Goal: Information Seeking & Learning: Find specific fact

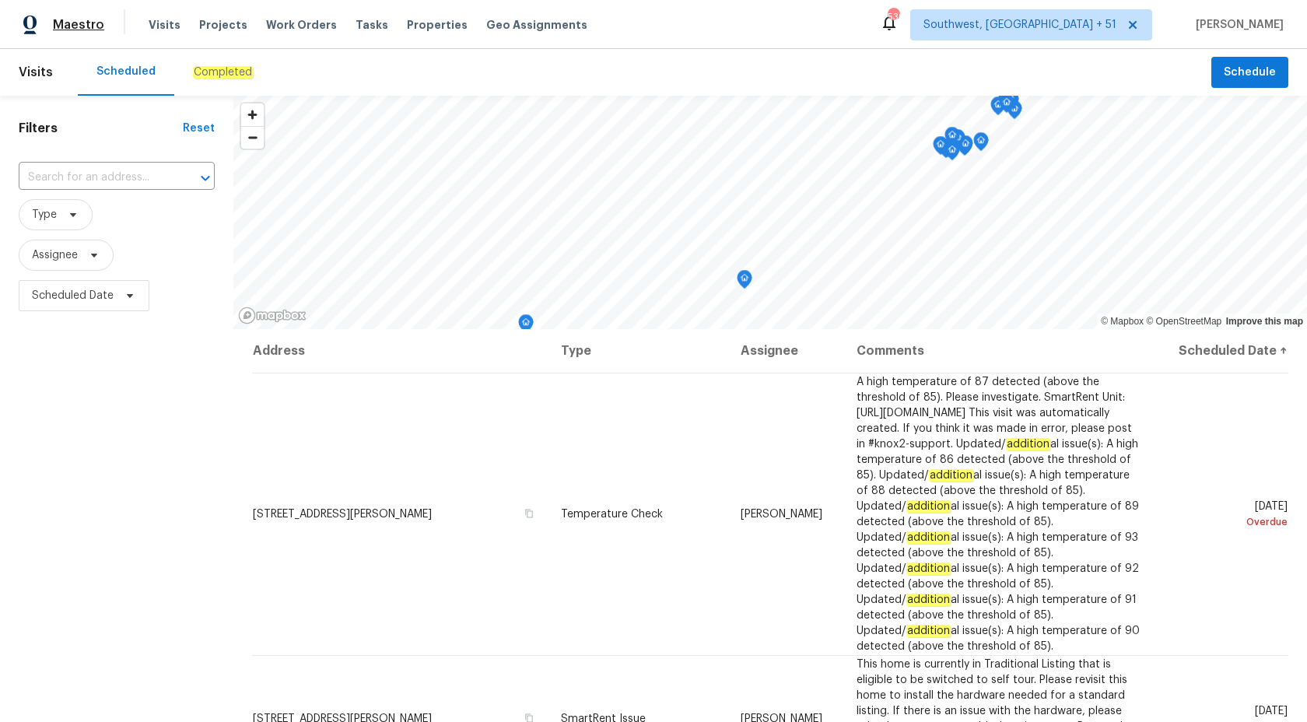
click at [79, 22] on span "Maestro" at bounding box center [78, 25] width 51 height 16
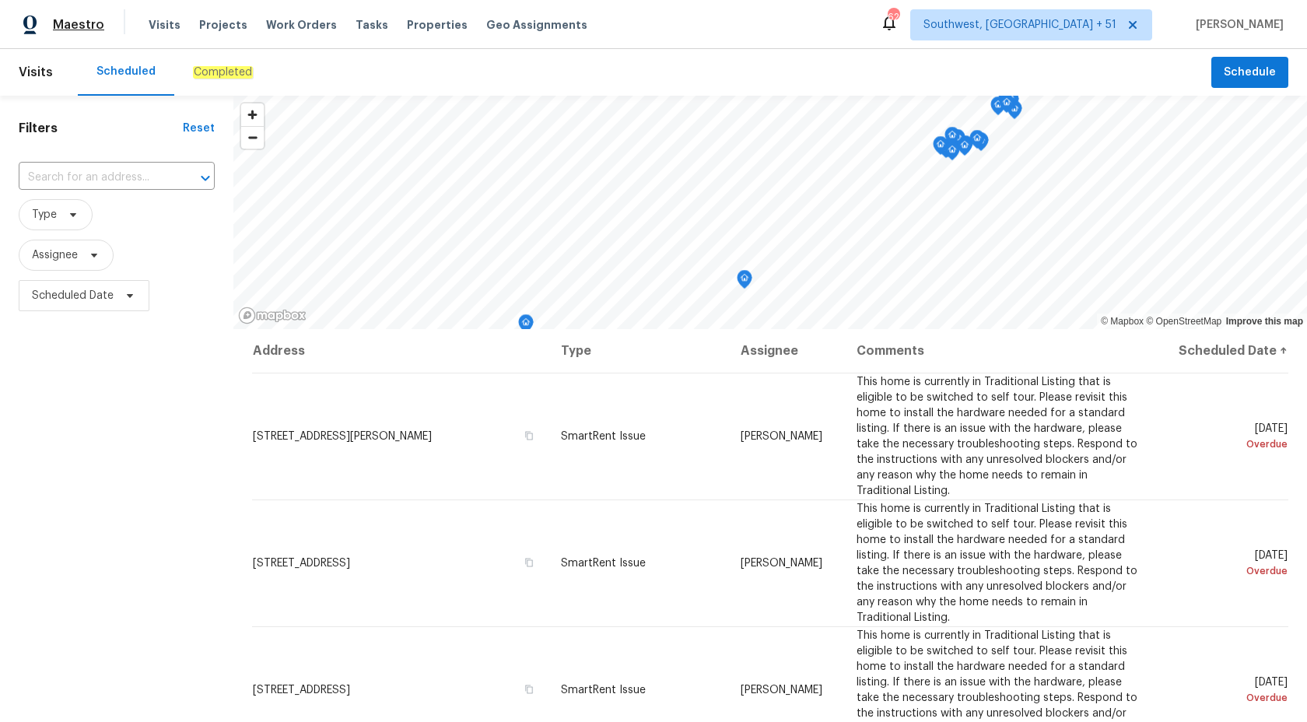
click at [98, 23] on span "Maestro" at bounding box center [78, 25] width 51 height 16
click at [228, 82] on div "Completed" at bounding box center [222, 72] width 97 height 47
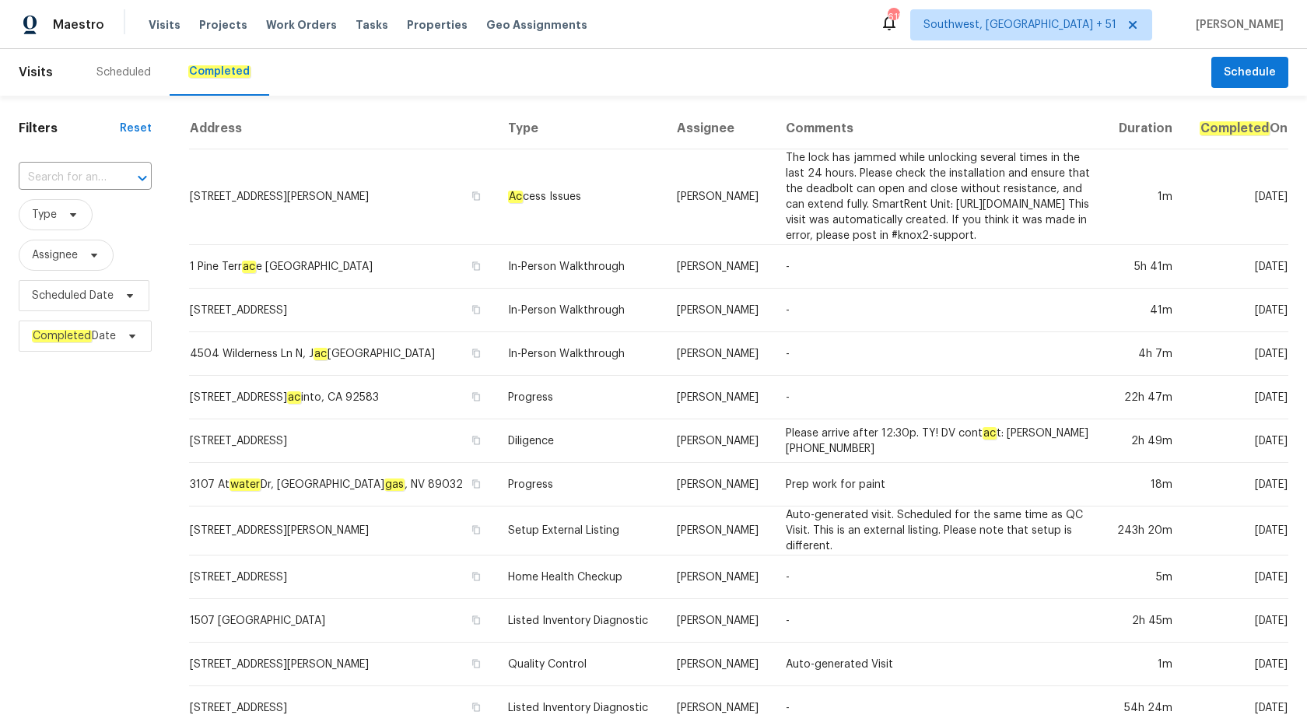
click at [87, 16] on div "Maestro" at bounding box center [52, 24] width 104 height 31
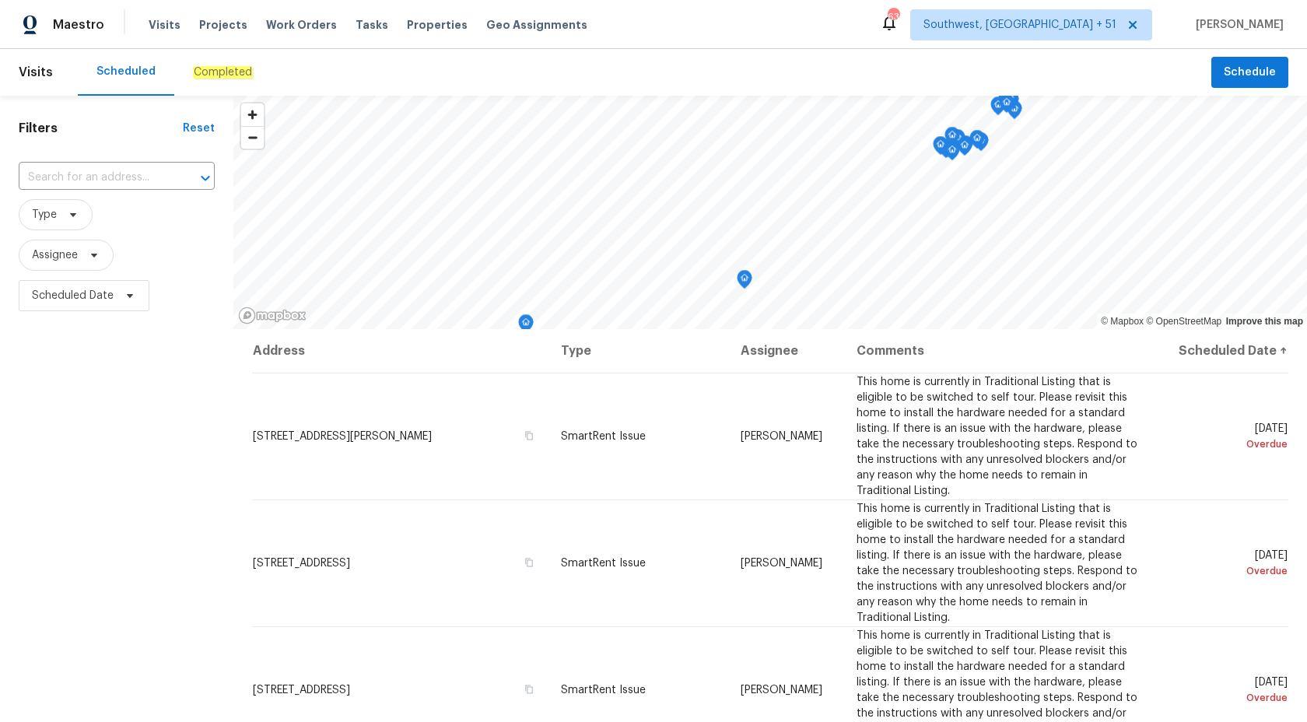
click at [208, 72] on em "Completed" at bounding box center [223, 72] width 60 height 12
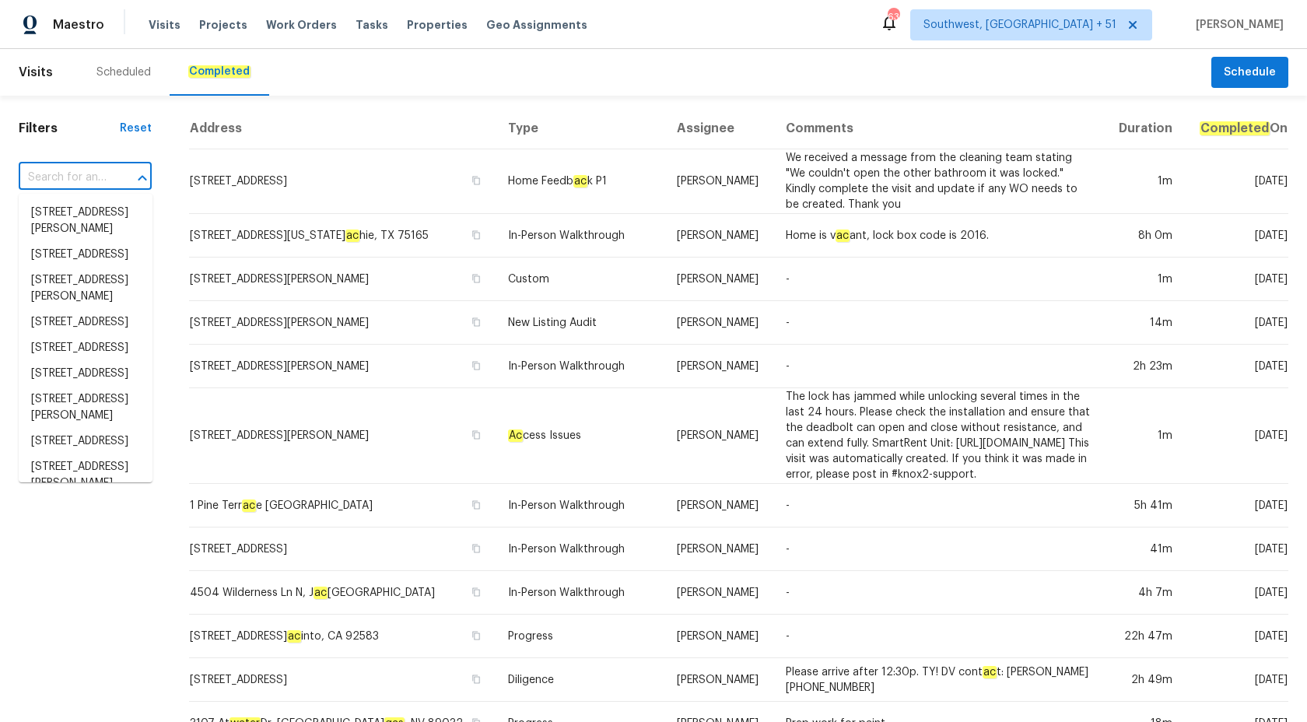
click at [90, 166] on input "text" at bounding box center [63, 178] width 89 height 24
paste input "3865 Granite St Terrell, NC 28682"
type input "3865 Granite St Terrell, NC 28682"
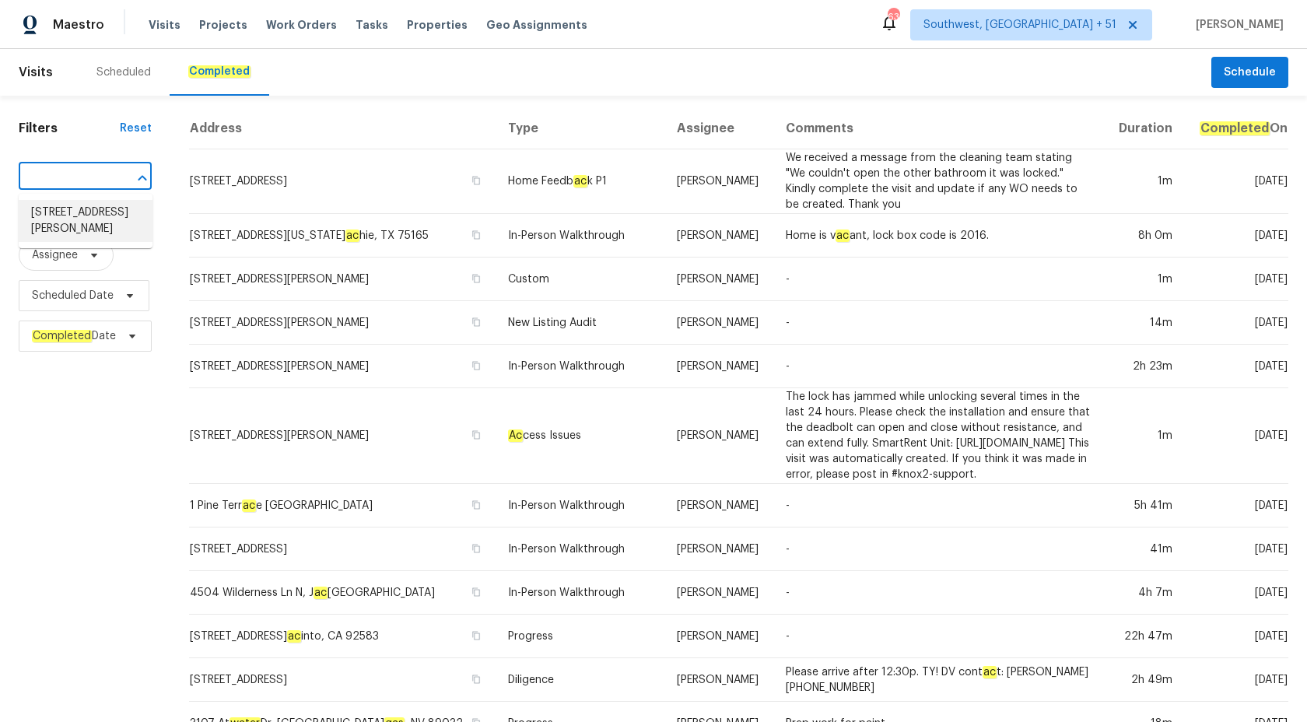
click at [76, 212] on li "3865 Granite St, Terrell, NC 28682" at bounding box center [86, 221] width 134 height 42
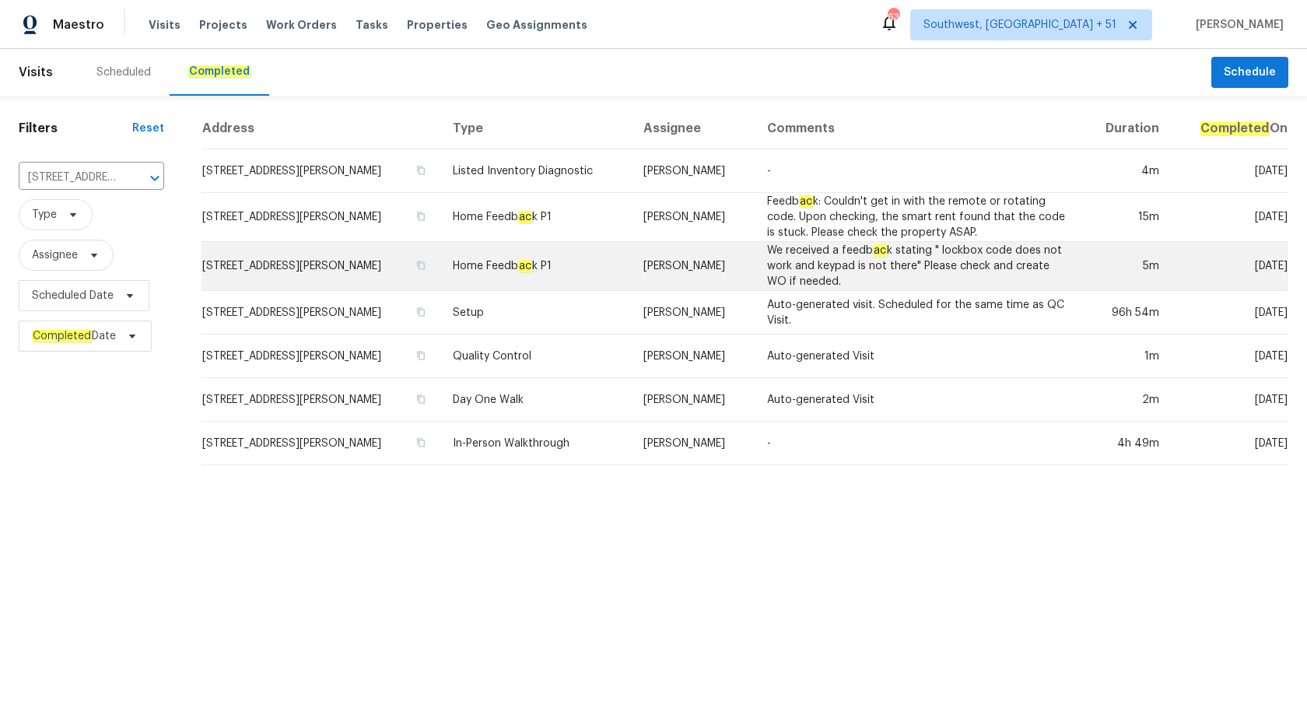
click at [475, 271] on td "Home Feedb ac k P1" at bounding box center [535, 266] width 191 height 49
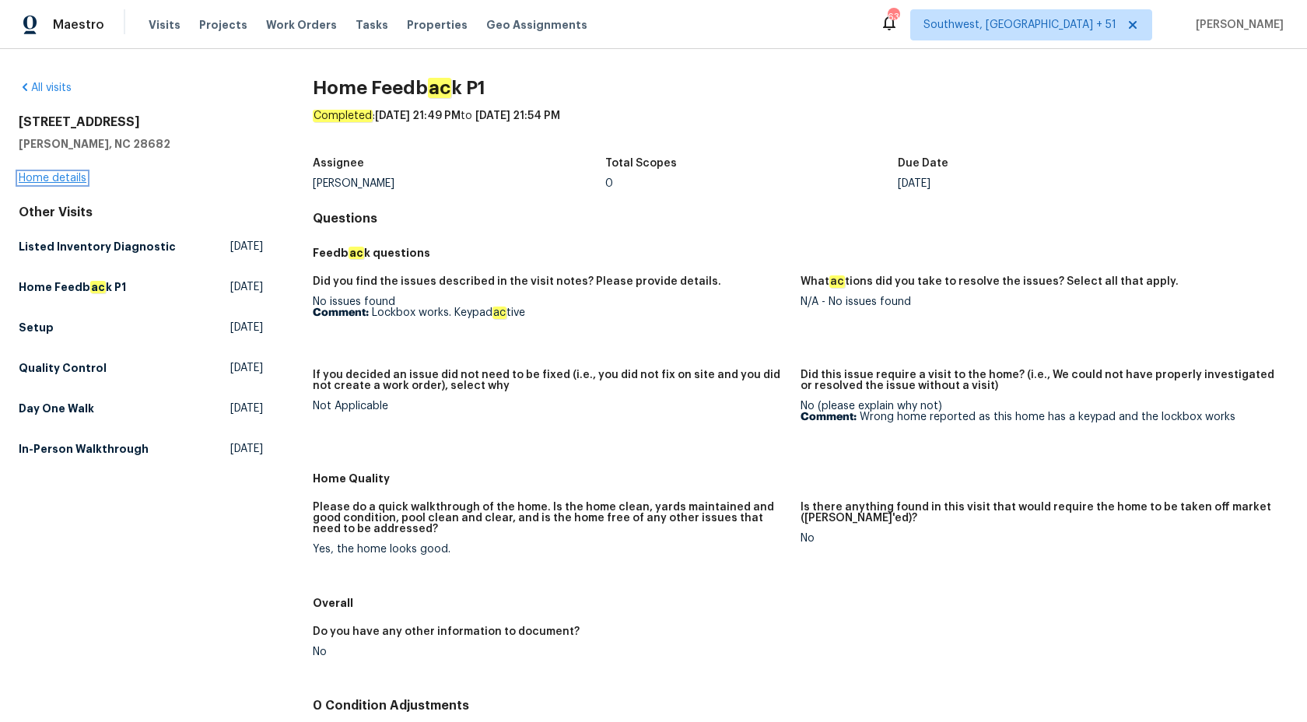
click at [38, 179] on link "Home details" at bounding box center [53, 178] width 68 height 11
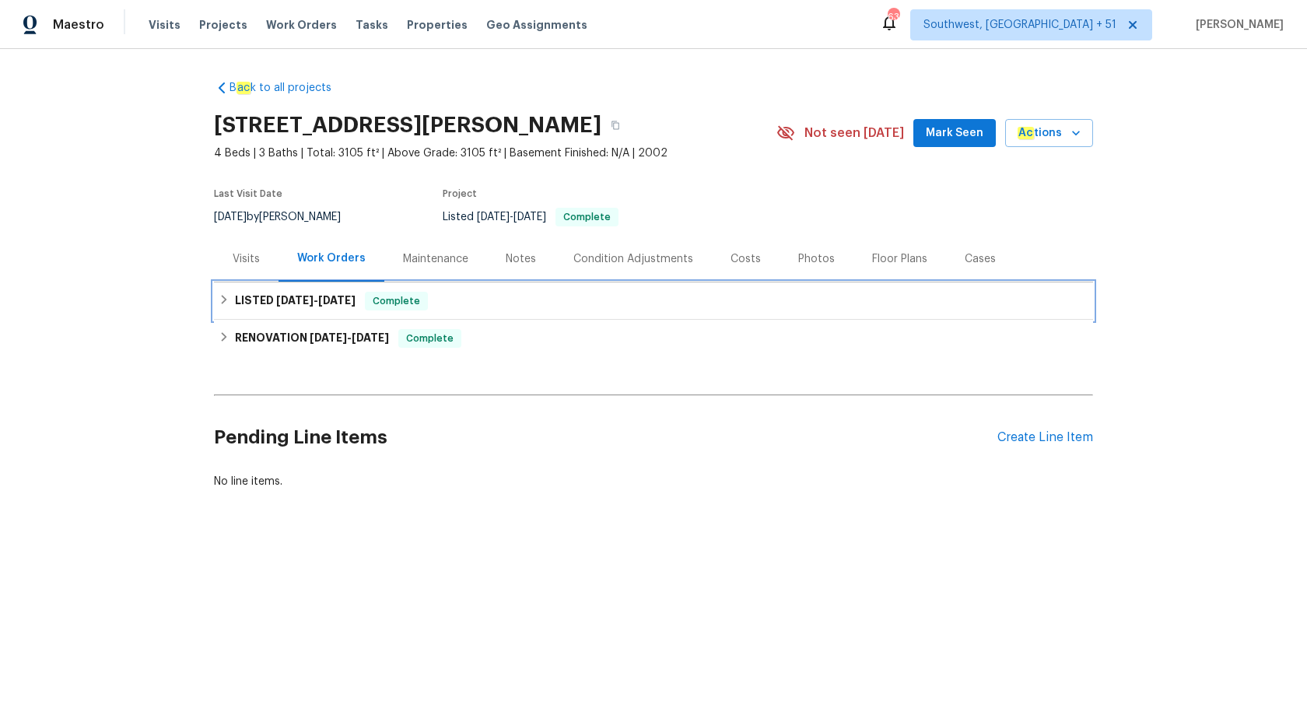
click at [395, 302] on span "Complete" at bounding box center [396, 301] width 60 height 16
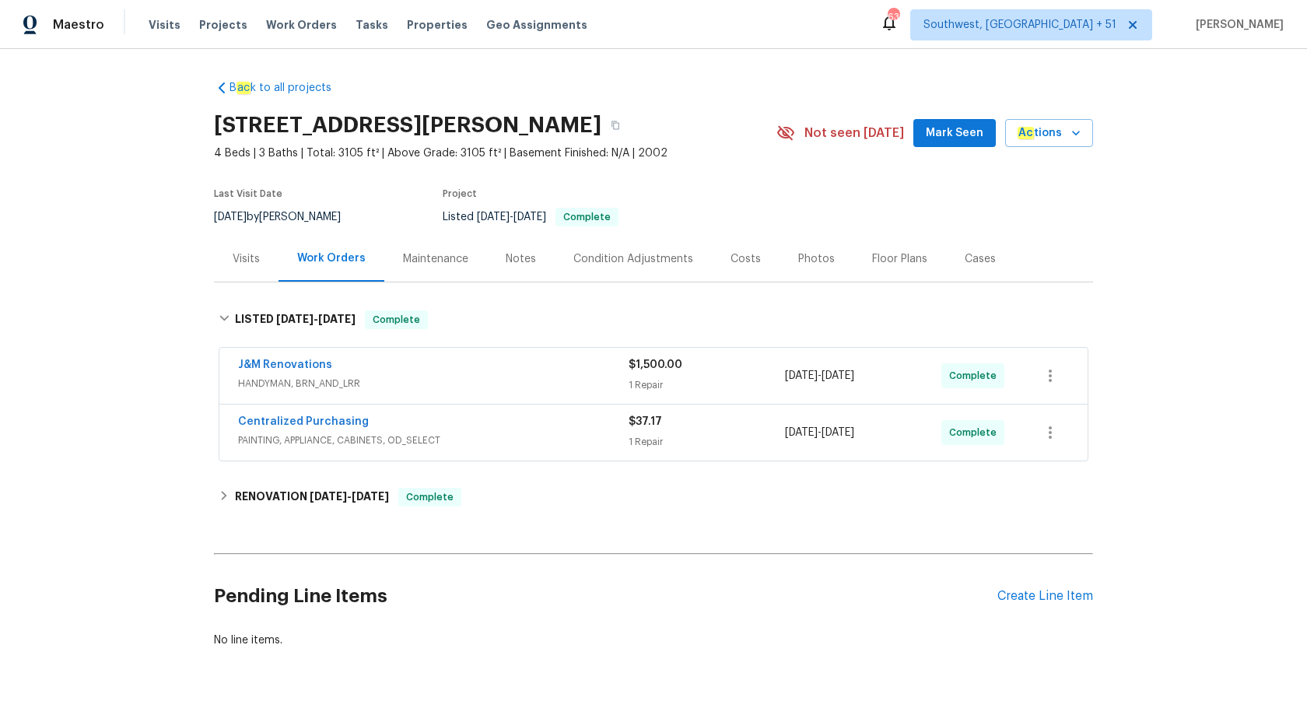
click at [626, 419] on div "Centralized Purchasing" at bounding box center [433, 423] width 391 height 19
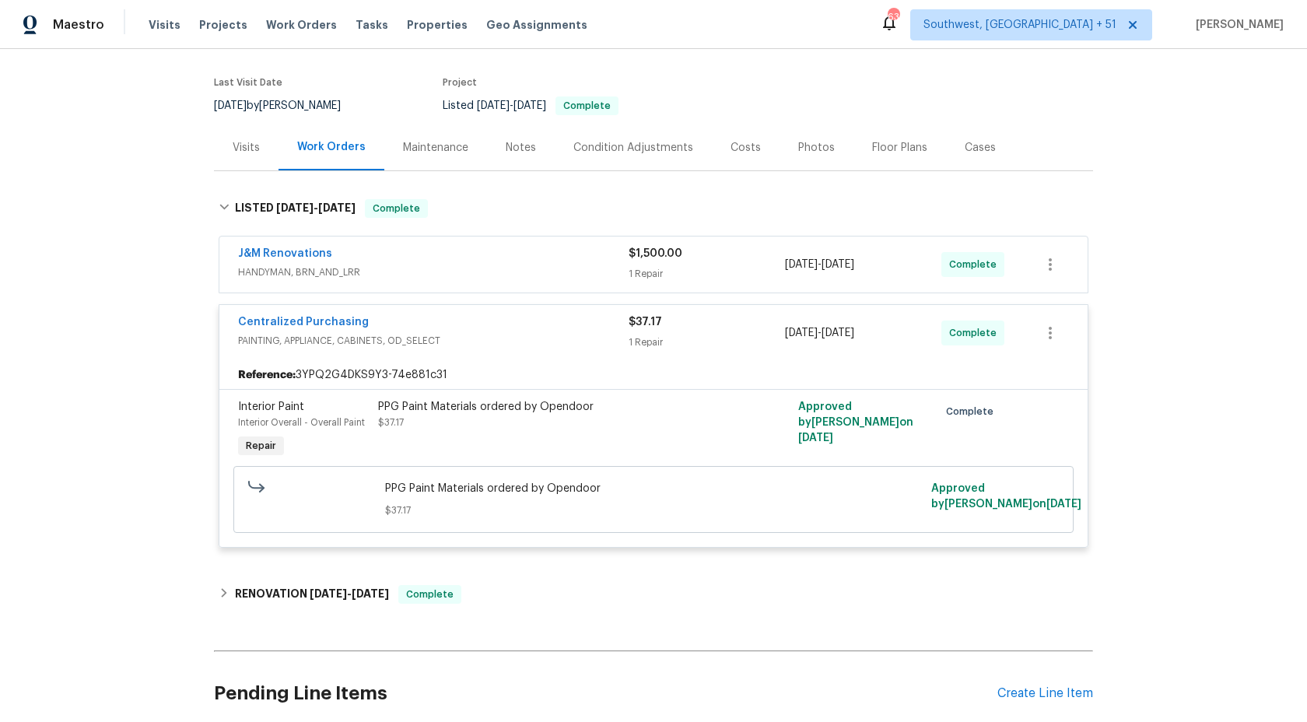
scroll to position [122, 0]
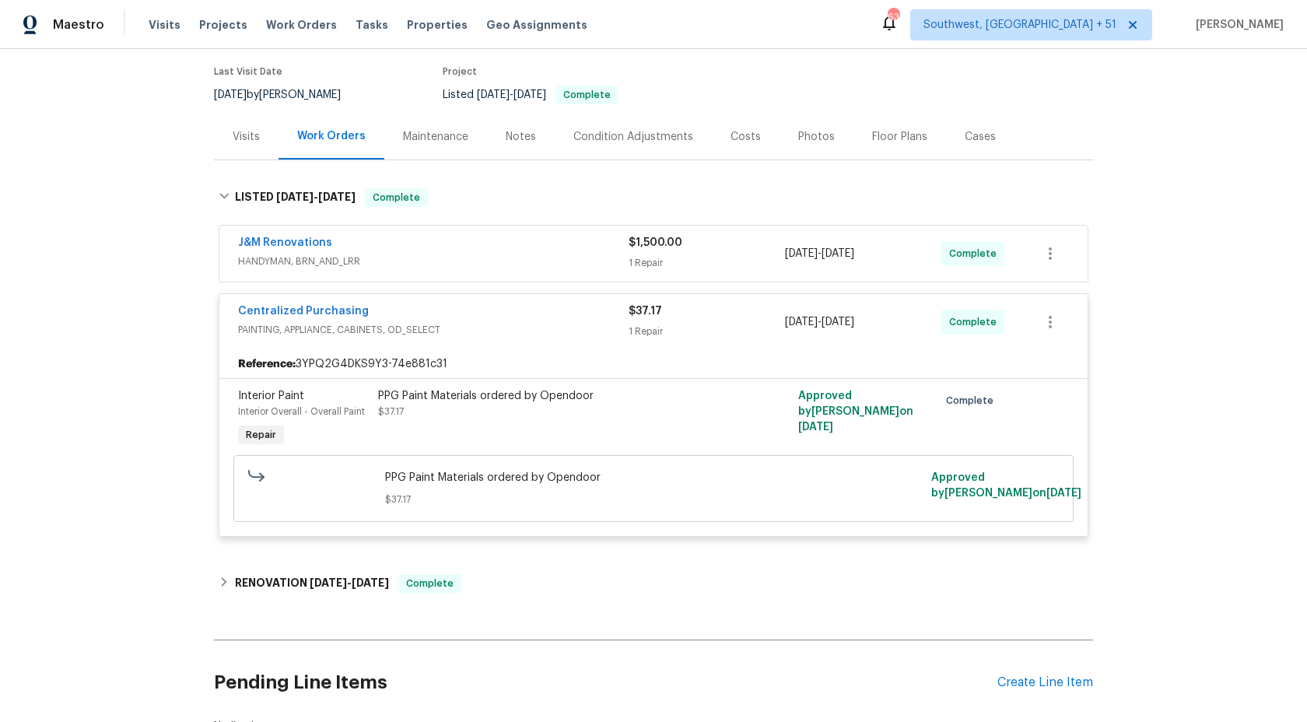
click at [615, 251] on div "J&M Renovations" at bounding box center [433, 244] width 391 height 19
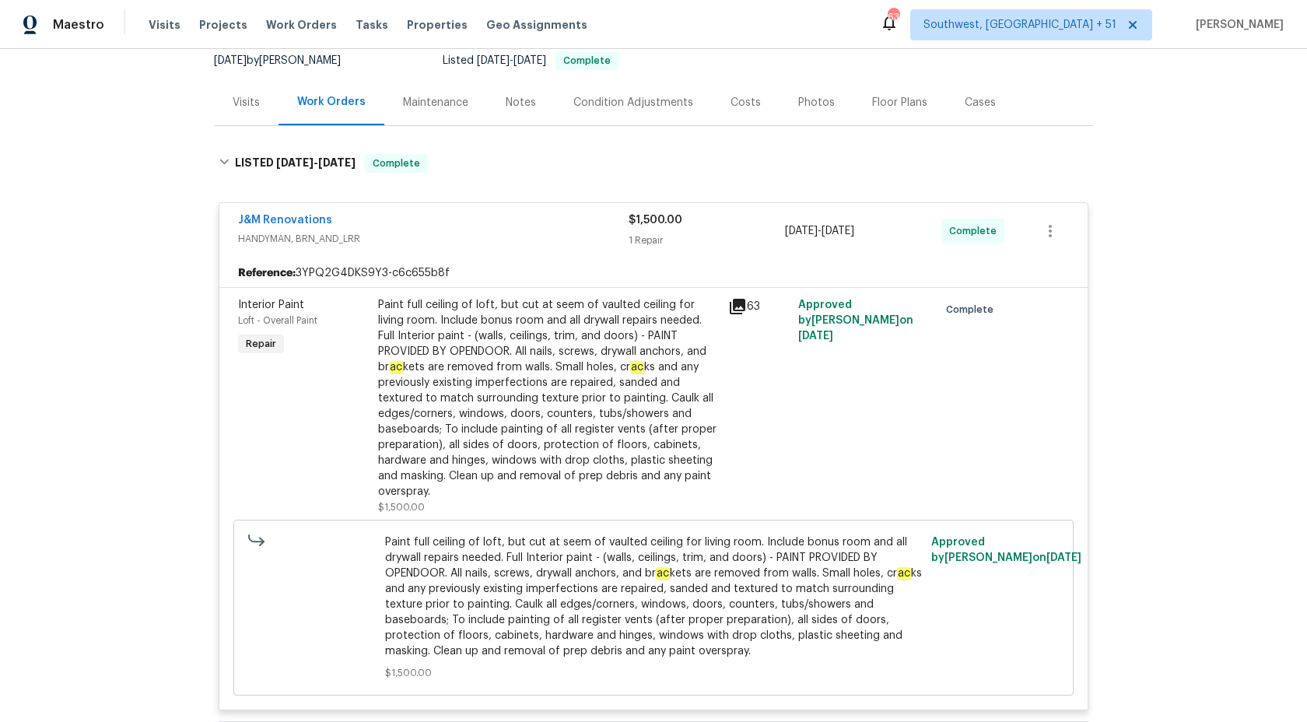
scroll to position [159, 0]
click at [86, 27] on span "Maestro" at bounding box center [78, 25] width 51 height 16
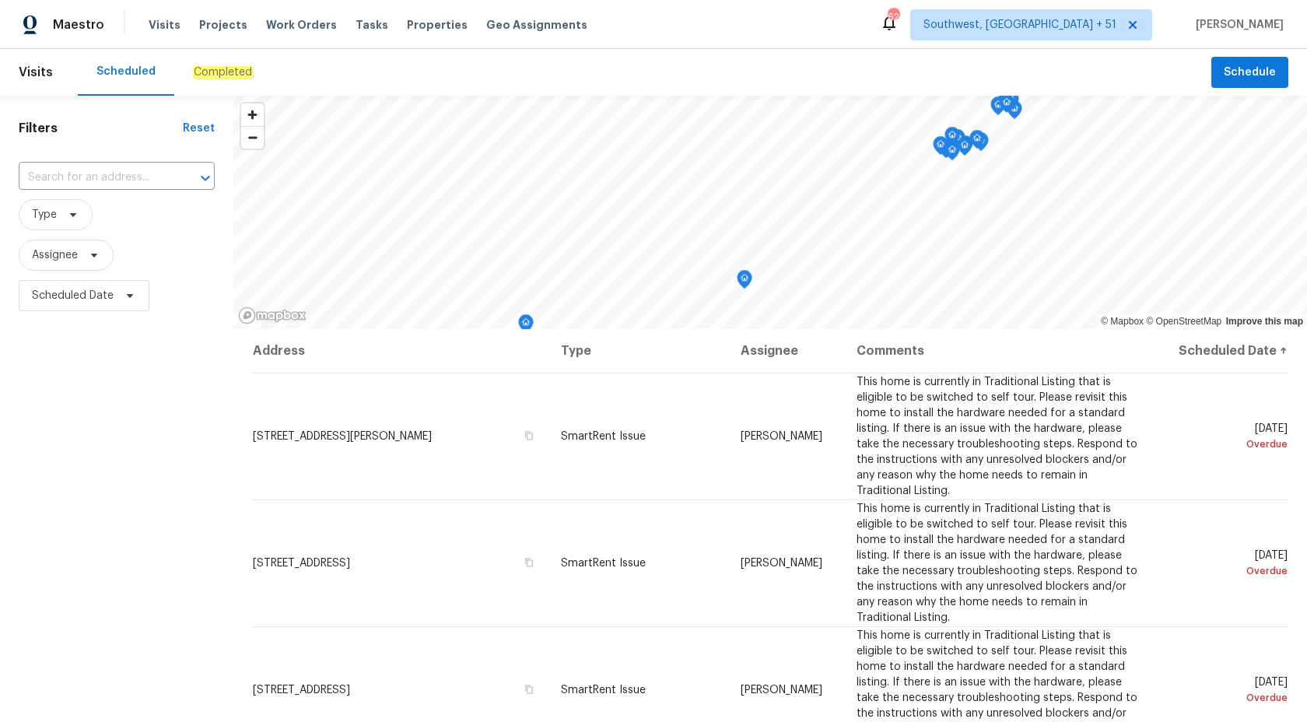
click at [222, 72] on em "Completed" at bounding box center [223, 72] width 60 height 12
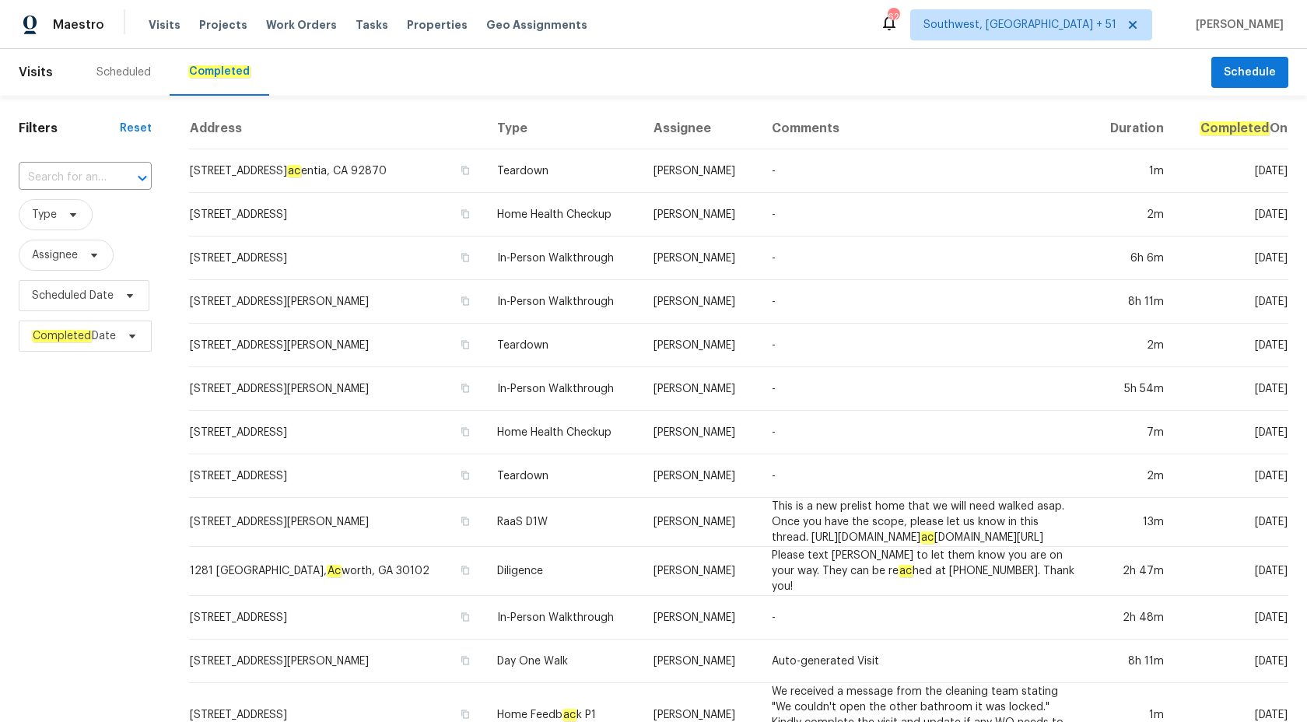
click at [63, 157] on div "Filters Reset ​ Type Assignee Scheduled Date Completed Date" at bounding box center [85, 621] width 170 height 1050
click at [62, 171] on input "text" at bounding box center [63, 178] width 89 height 24
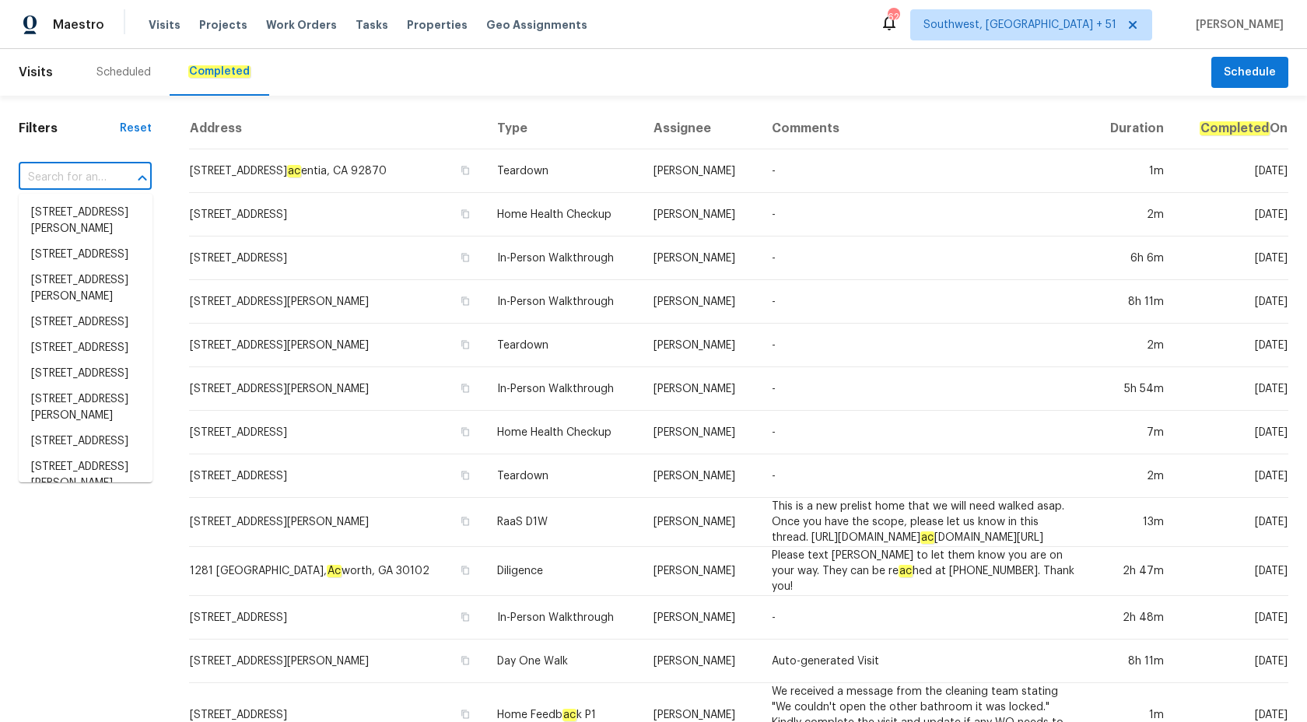
paste input "1825 Lago Del Sur Dr, Middleburg, FL 32068"
type input "1825 Lago Del Sur Dr, Middleburg, FL 32068"
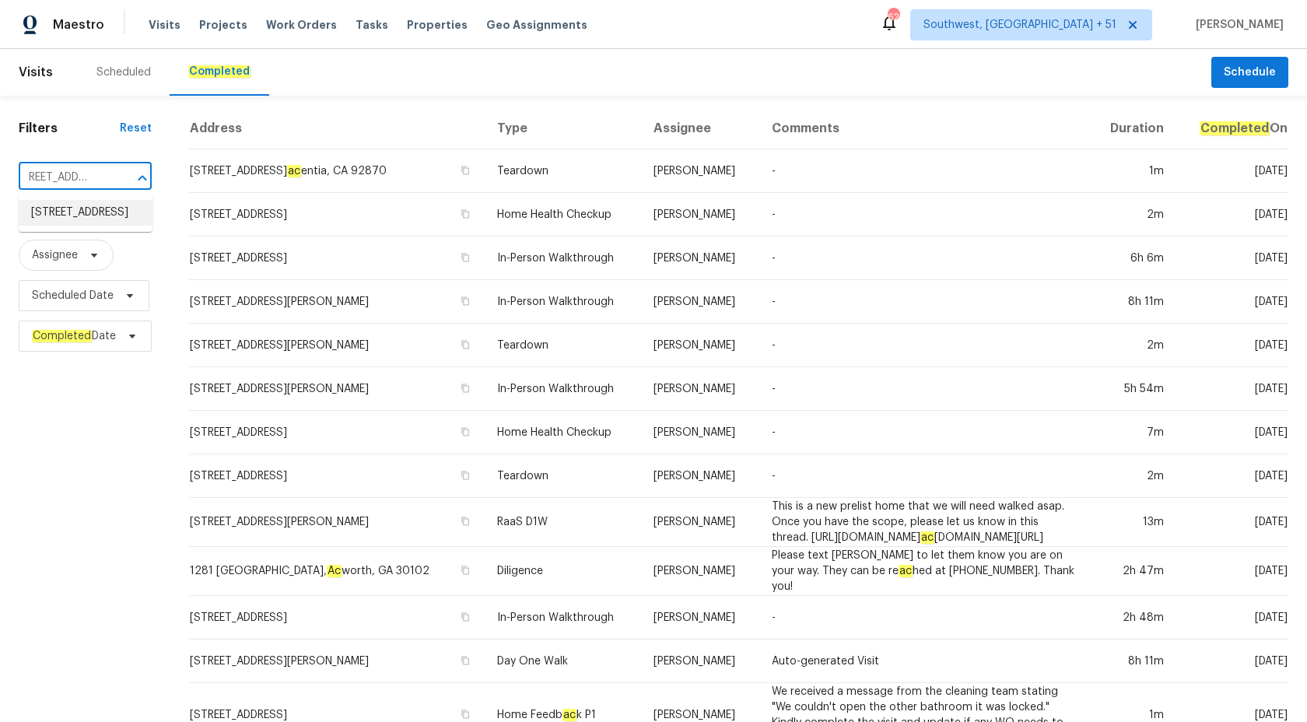
click at [77, 226] on li "1825 Lago Del Sur Dr, Middleburg, FL 32068" at bounding box center [86, 213] width 134 height 26
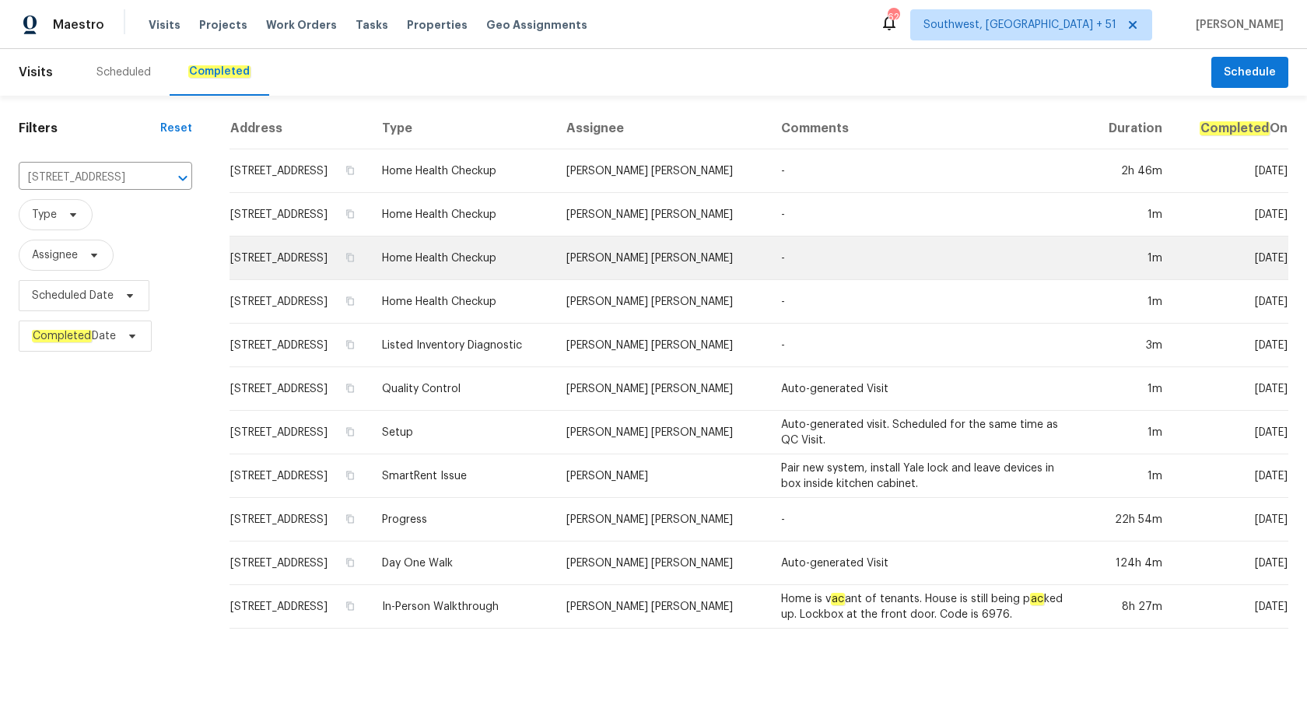
click at [555, 254] on td "Home Health Checkup" at bounding box center [461, 258] width 185 height 44
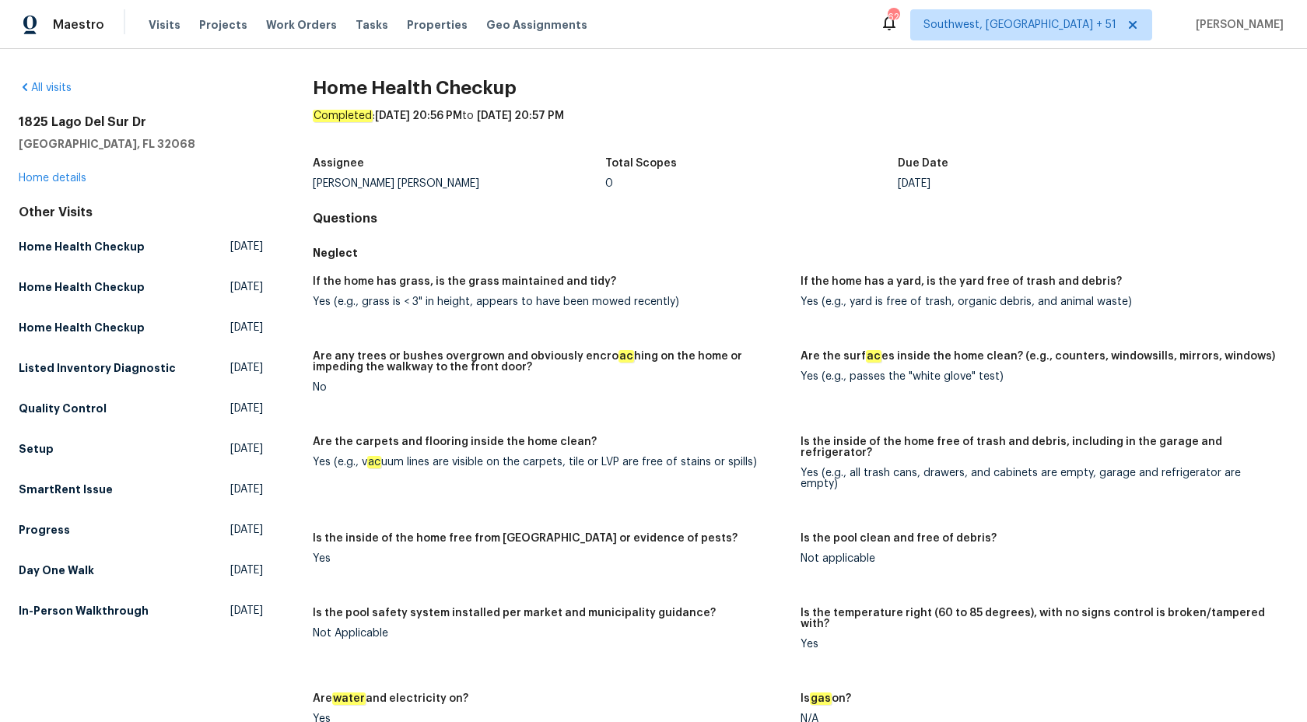
click at [74, 165] on div "1825 Lago Del Sur Dr Middleburg, FL 32068 Home details" at bounding box center [141, 150] width 244 height 72
click at [74, 179] on link "Home details" at bounding box center [53, 178] width 68 height 11
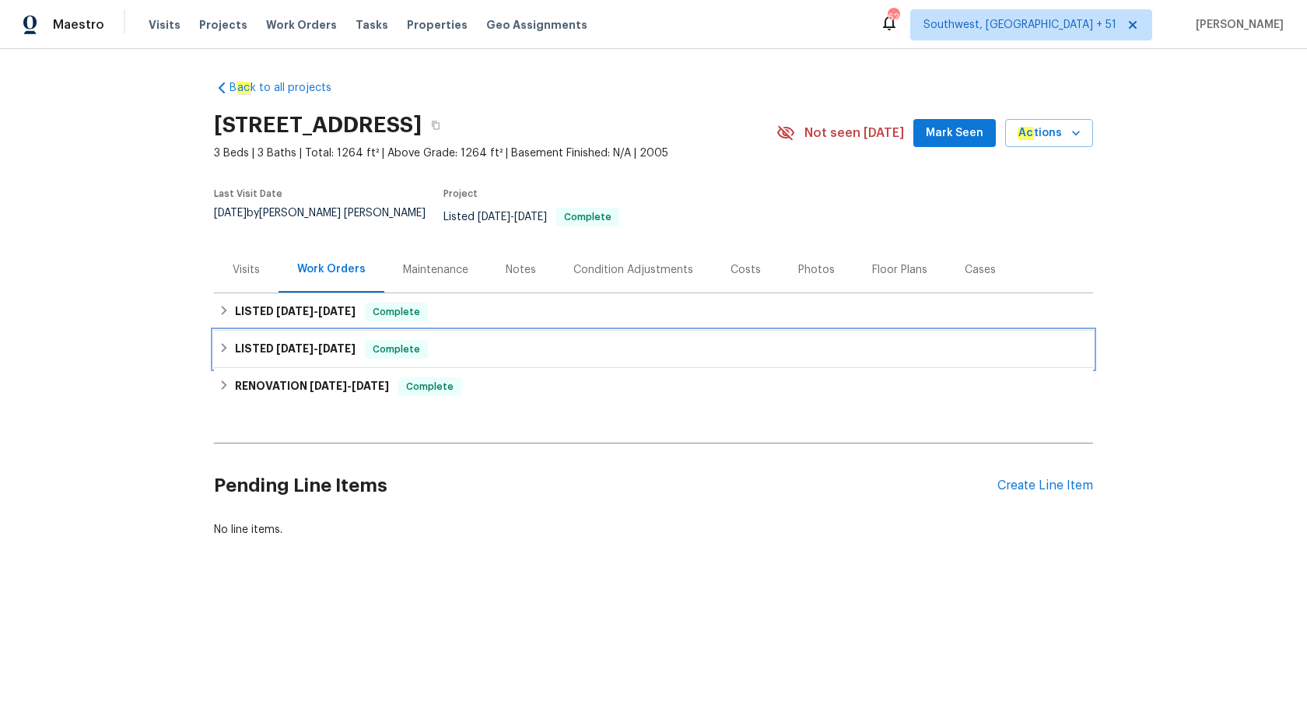
click at [345, 352] on div "LISTED 4/9/25 - 9/19/25 Complete" at bounding box center [653, 349] width 879 height 37
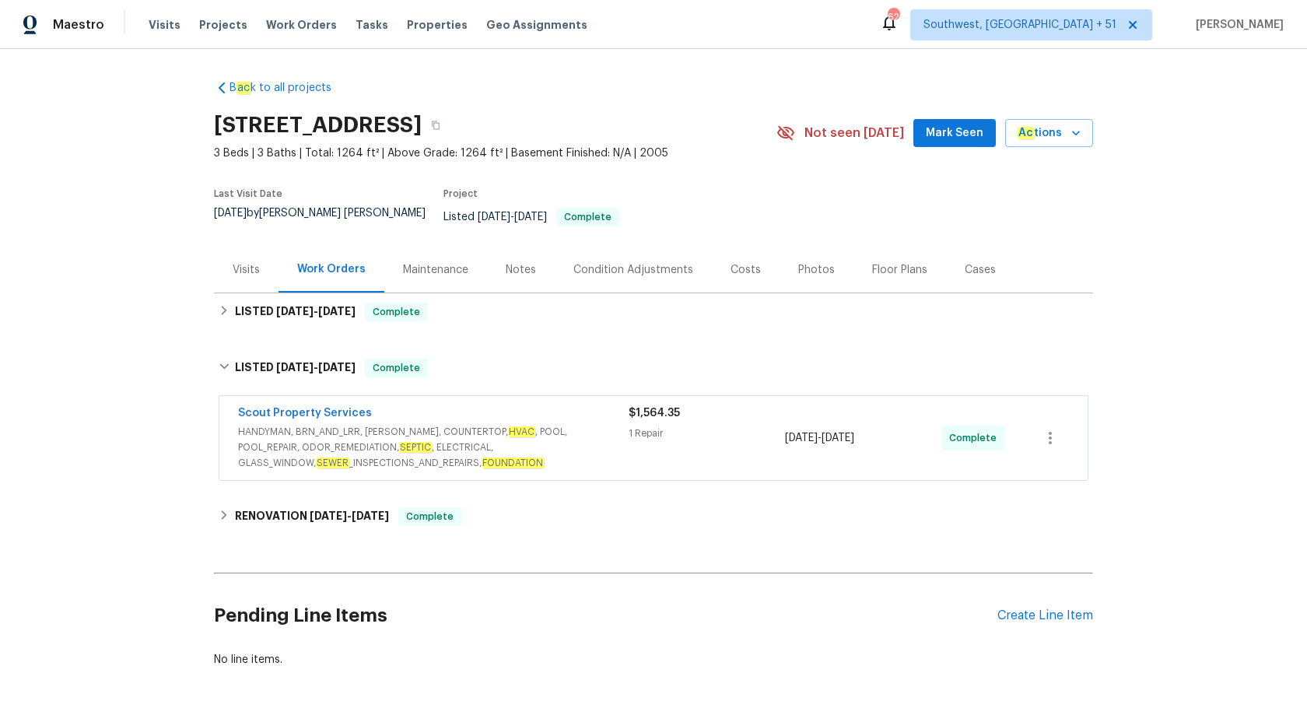
click at [540, 424] on span "HANDYMAN, BRN_AND_LRR, WELLS, COUNTERTOP, HVAC , POOL, POOL_REPAIR, ODOR_REMEDI…" at bounding box center [433, 447] width 391 height 47
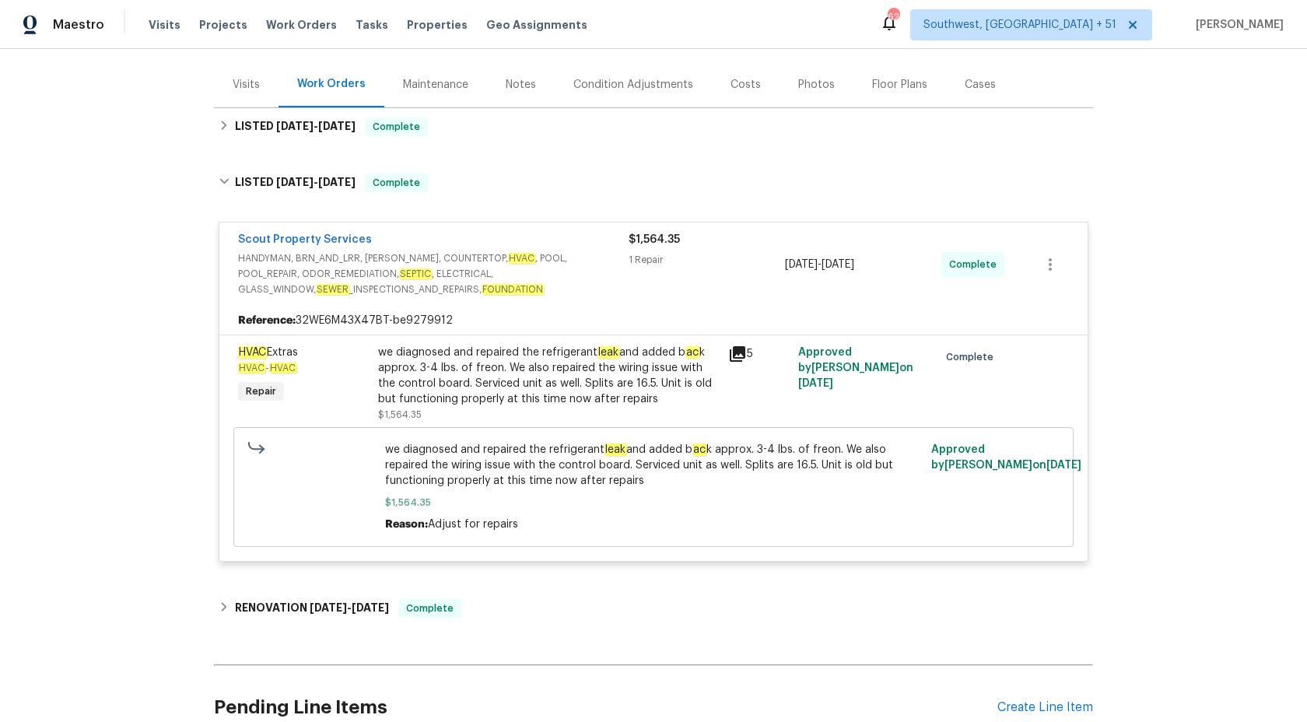
scroll to position [188, 0]
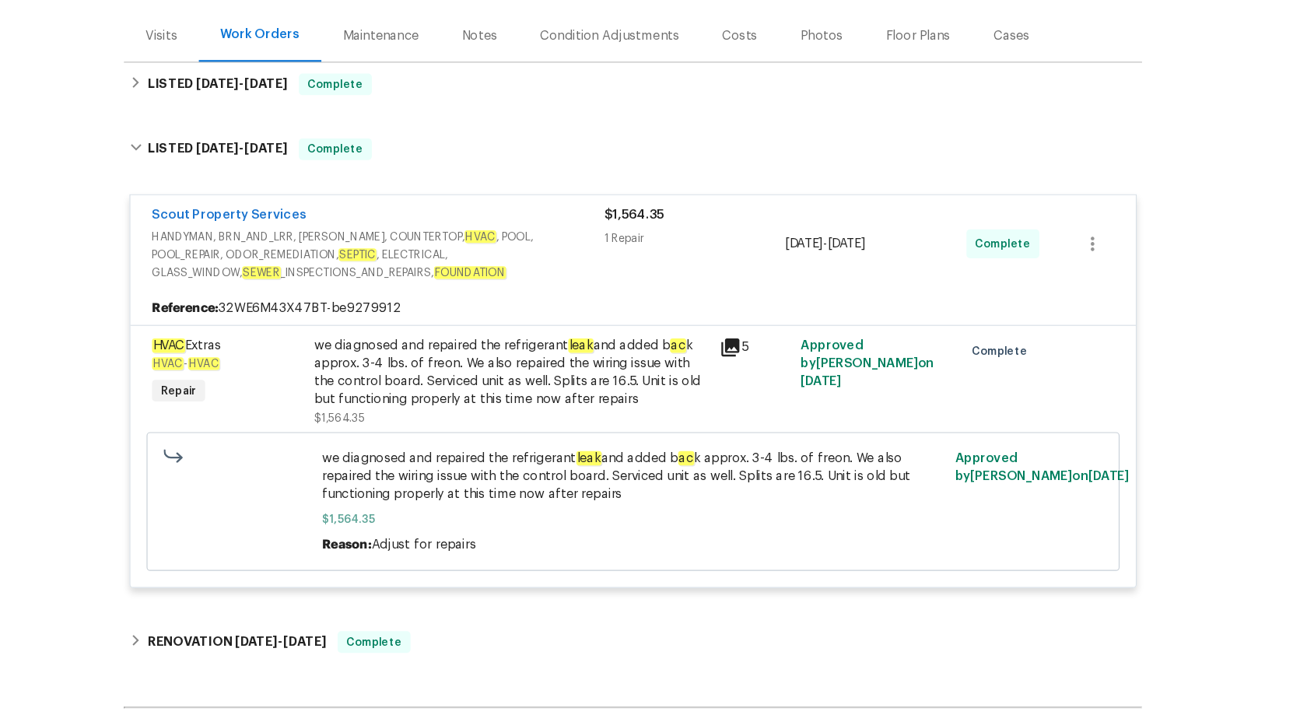
click at [570, 337] on div "we diagnosed and repaired the refrigerant leak and added b ac k approx. 3-4 lbs…" at bounding box center [548, 380] width 350 height 87
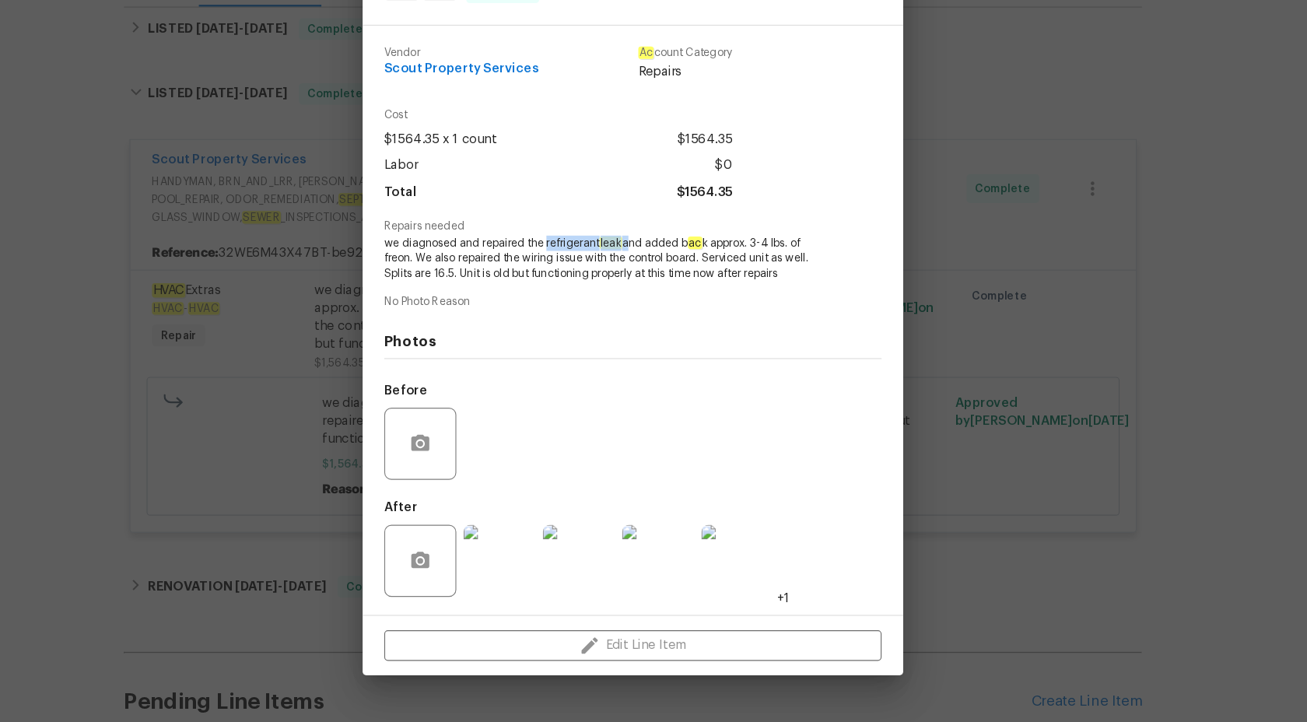
copy span "refrigerant leak"
drag, startPoint x: 577, startPoint y: 306, endPoint x: 649, endPoint y: 306, distance: 71.6
click at [649, 306] on span "we diagnosed and repaired the refrigerant leak and added b ac k approx. 3-4 lbs…" at bounding box center [632, 321] width 387 height 39
click at [194, 159] on div "HVAC Extras HVAC - HVAC Complete Vendor Scout Property Services Ac count Catego…" at bounding box center [653, 361] width 1307 height 722
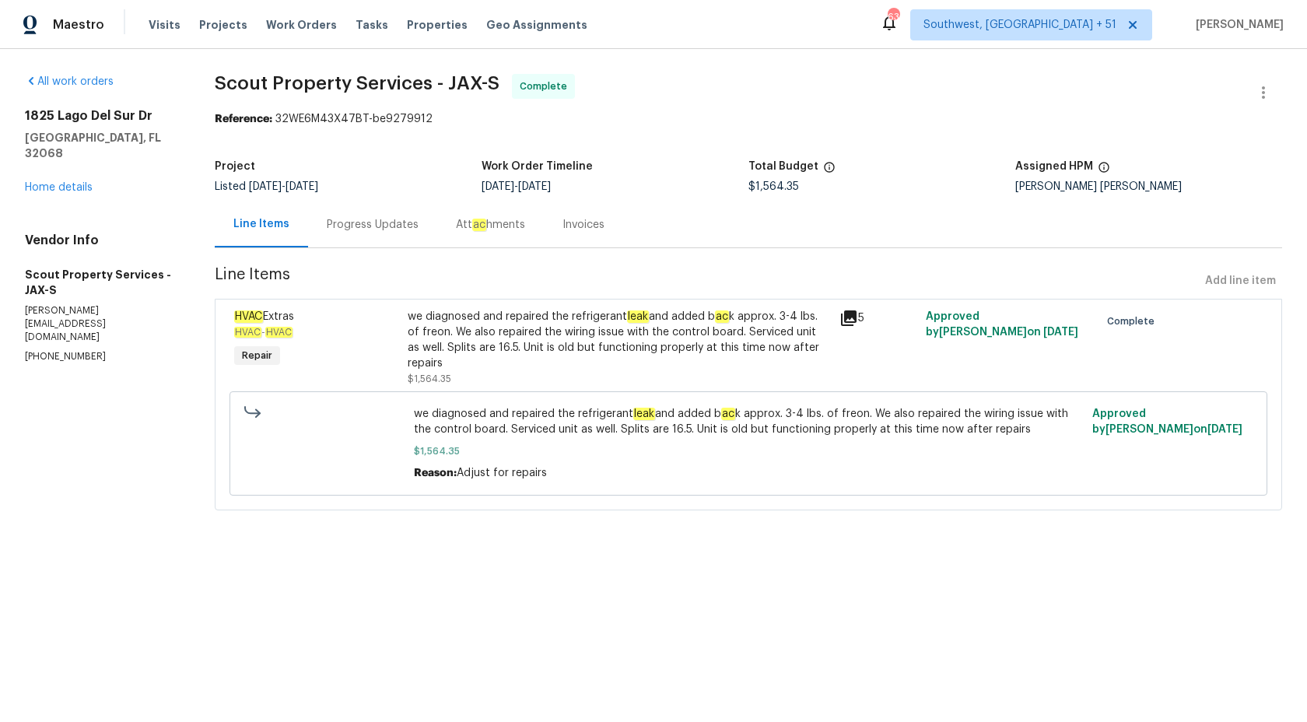
click at [345, 222] on div "Progress Updates" at bounding box center [373, 225] width 92 height 16
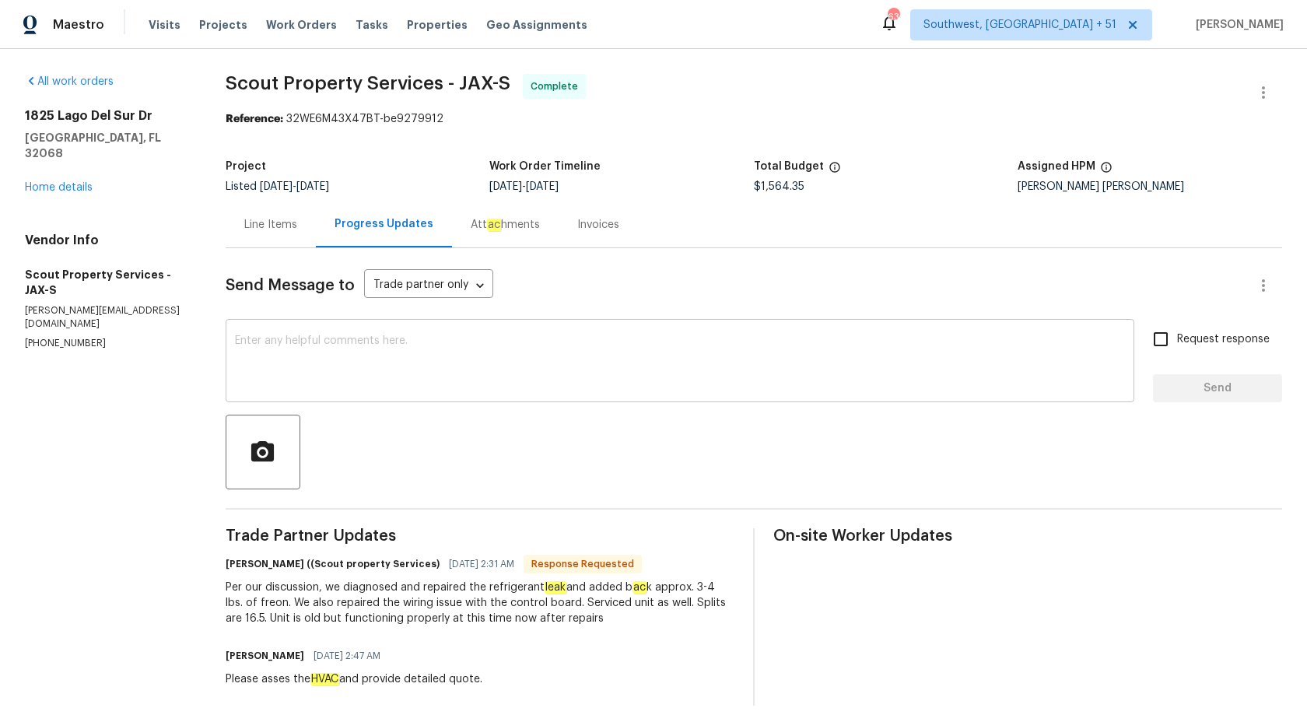
scroll to position [9, 0]
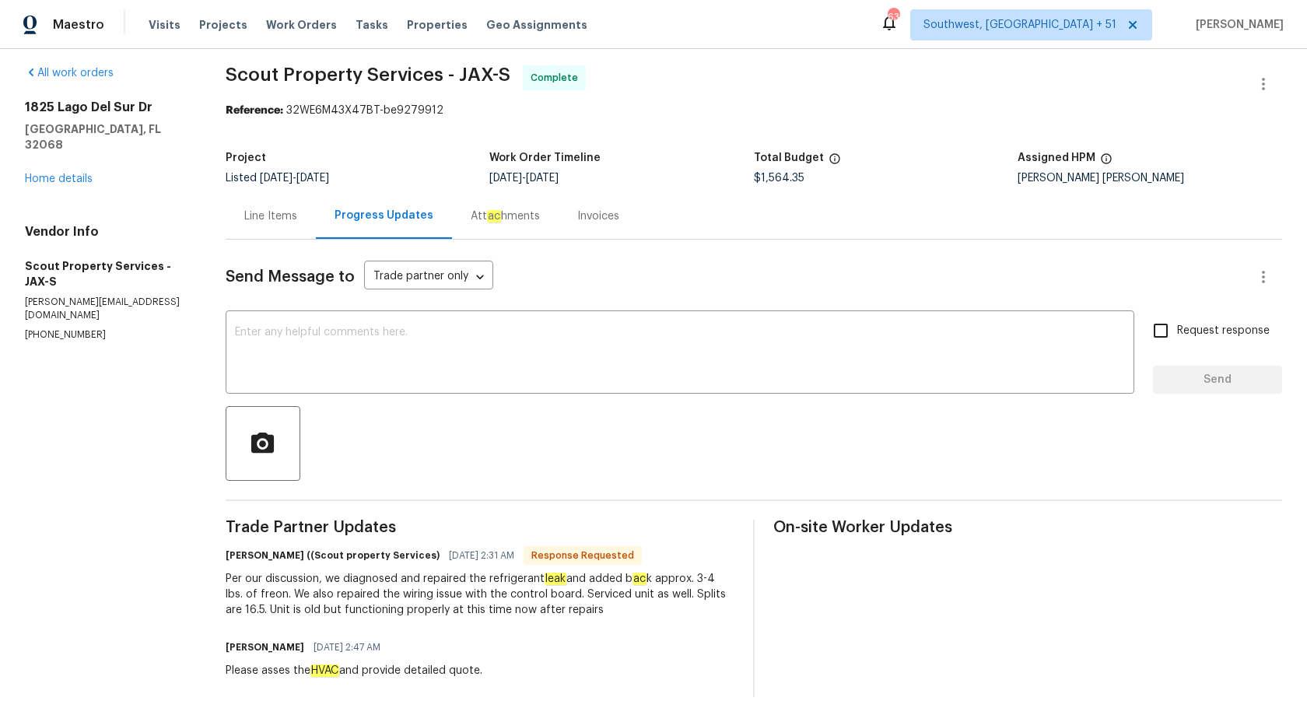
click at [580, 215] on div "Invoices" at bounding box center [598, 216] width 42 height 16
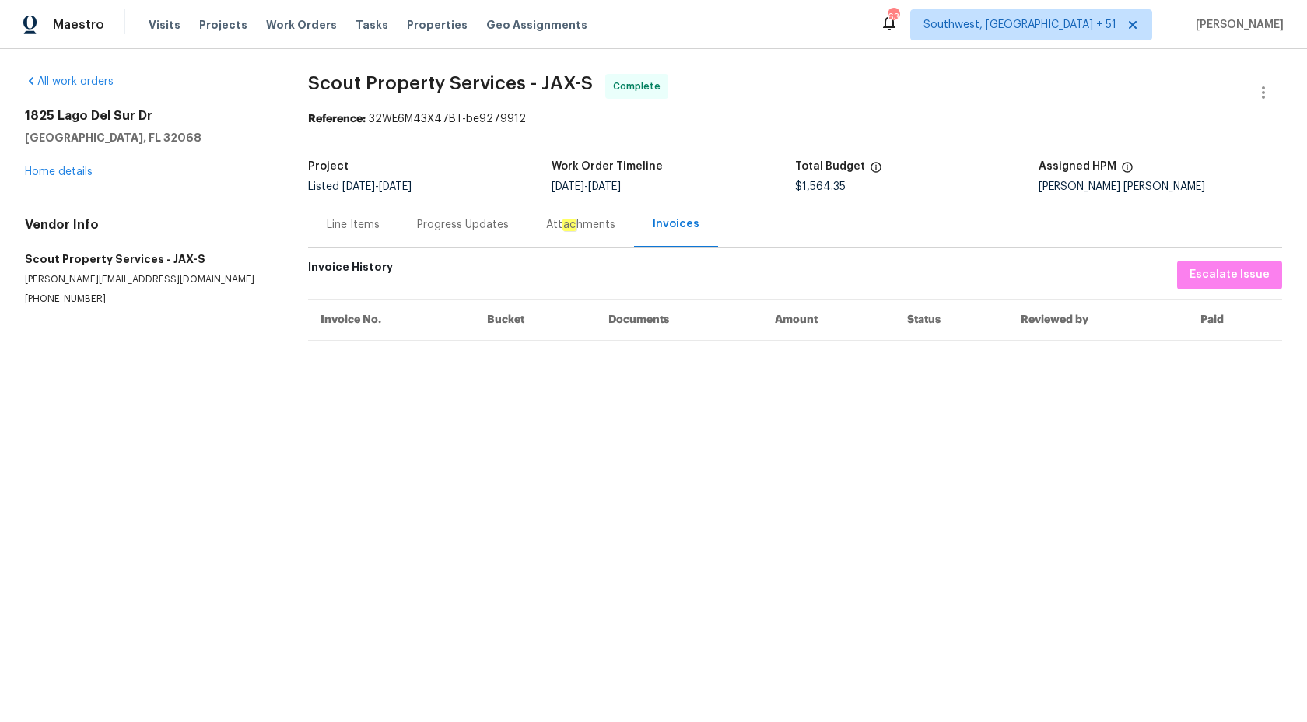
click at [468, 229] on div "Progress Updates" at bounding box center [463, 225] width 92 height 16
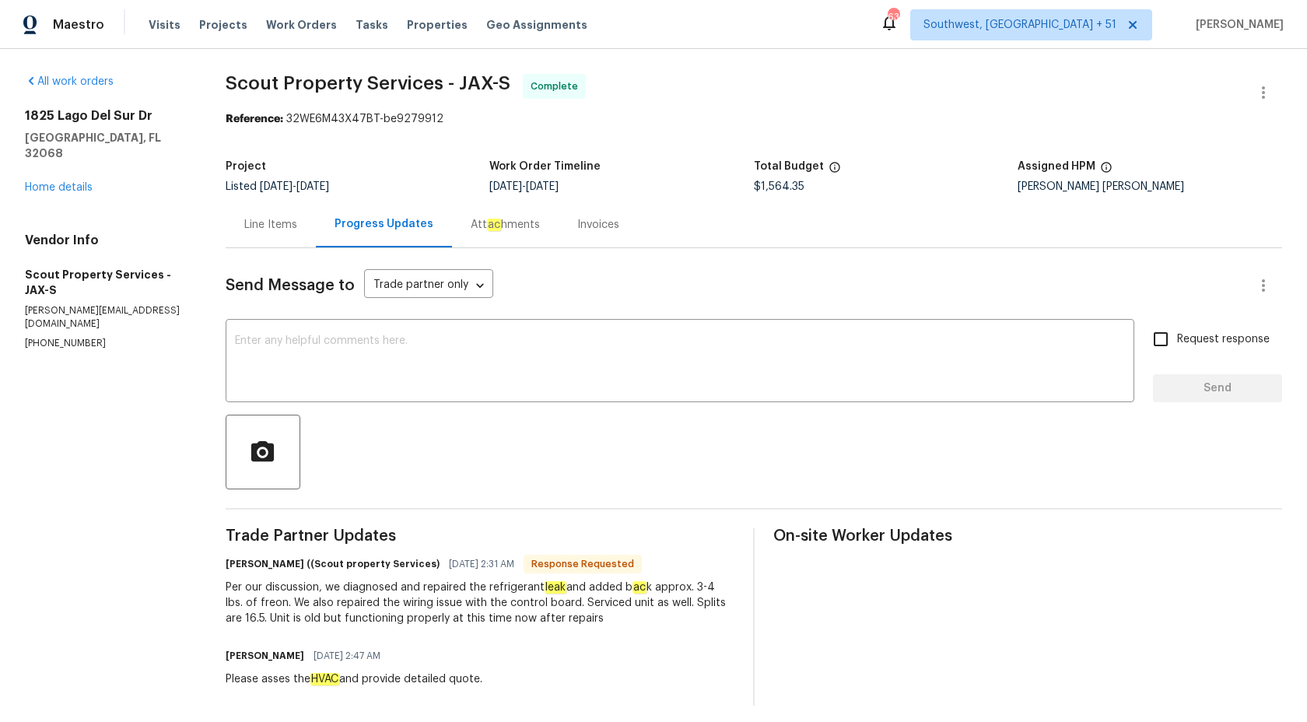
scroll to position [9, 0]
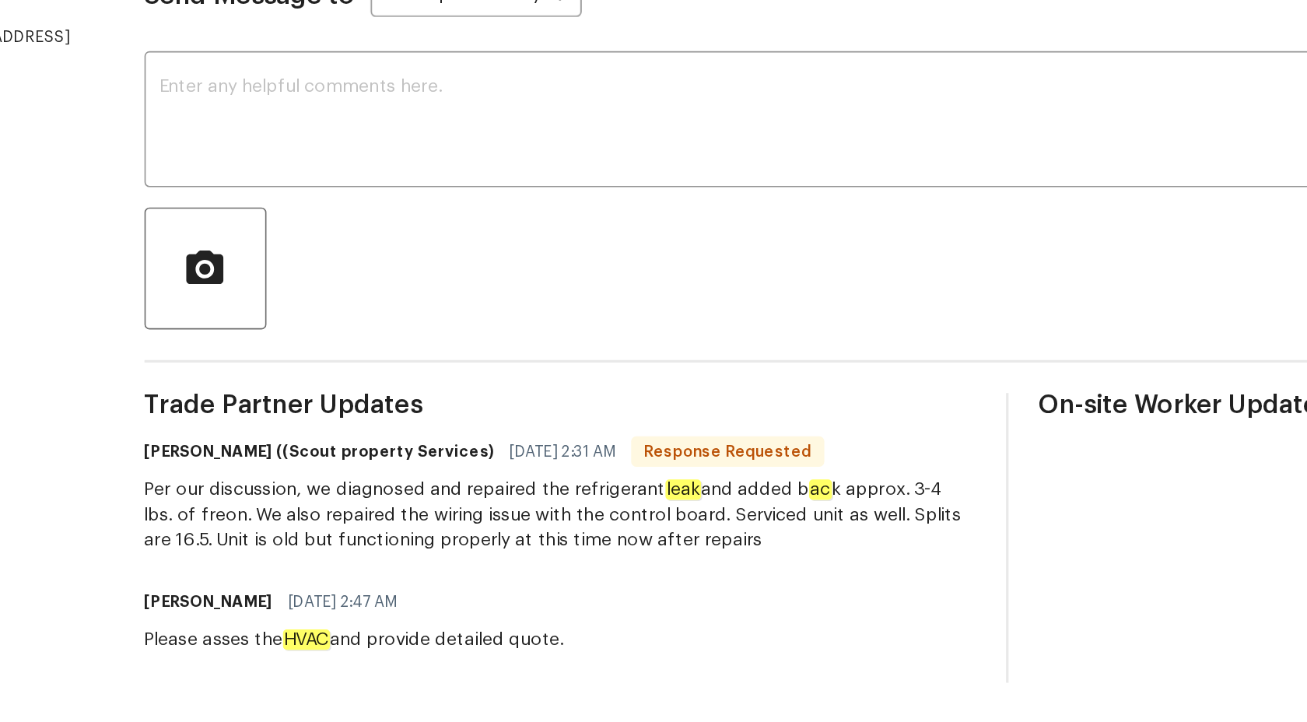
click at [438, 598] on div "Per our discussion, we diagnosed and repaired the refrigerant leak and added b …" at bounding box center [480, 594] width 509 height 47
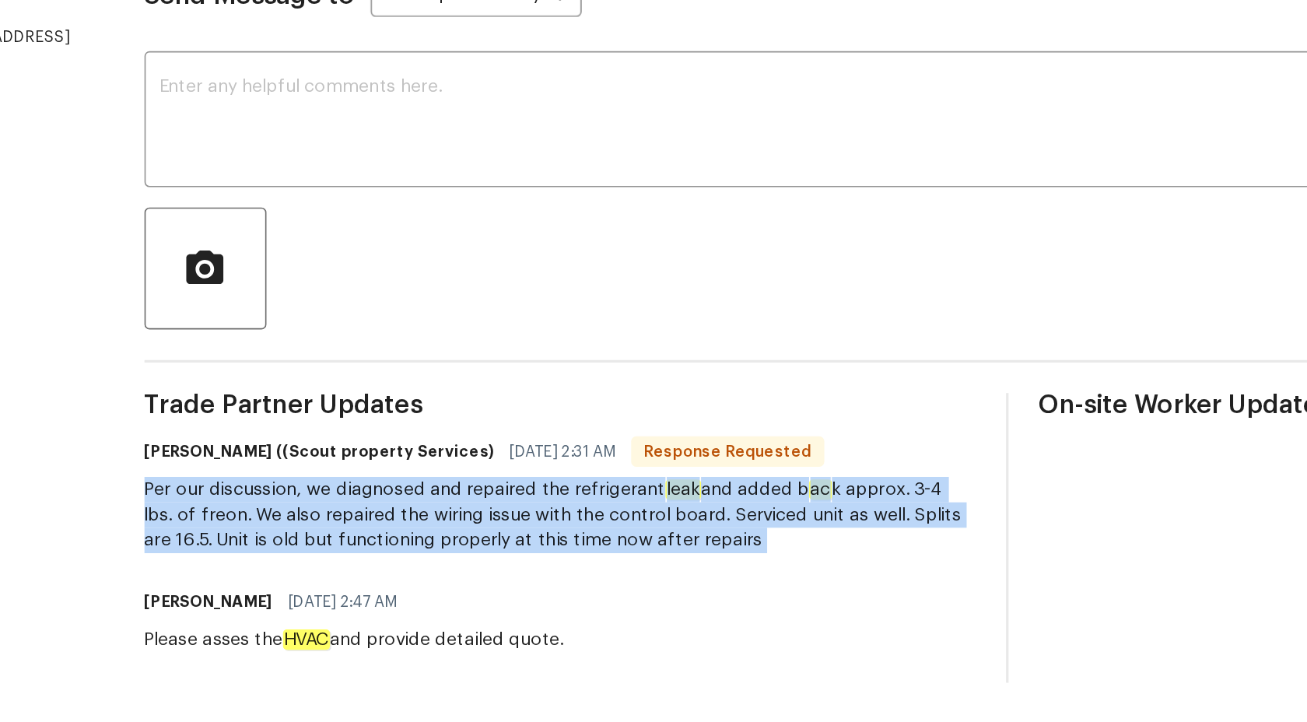
click at [438, 598] on div "Per our discussion, we diagnosed and repaired the refrigerant leak and added b …" at bounding box center [480, 594] width 509 height 47
copy div "Per our discussion, we diagnosed and repaired the refrigerant leak and added b …"
